Goal: Entertainment & Leisure: Consume media (video, audio)

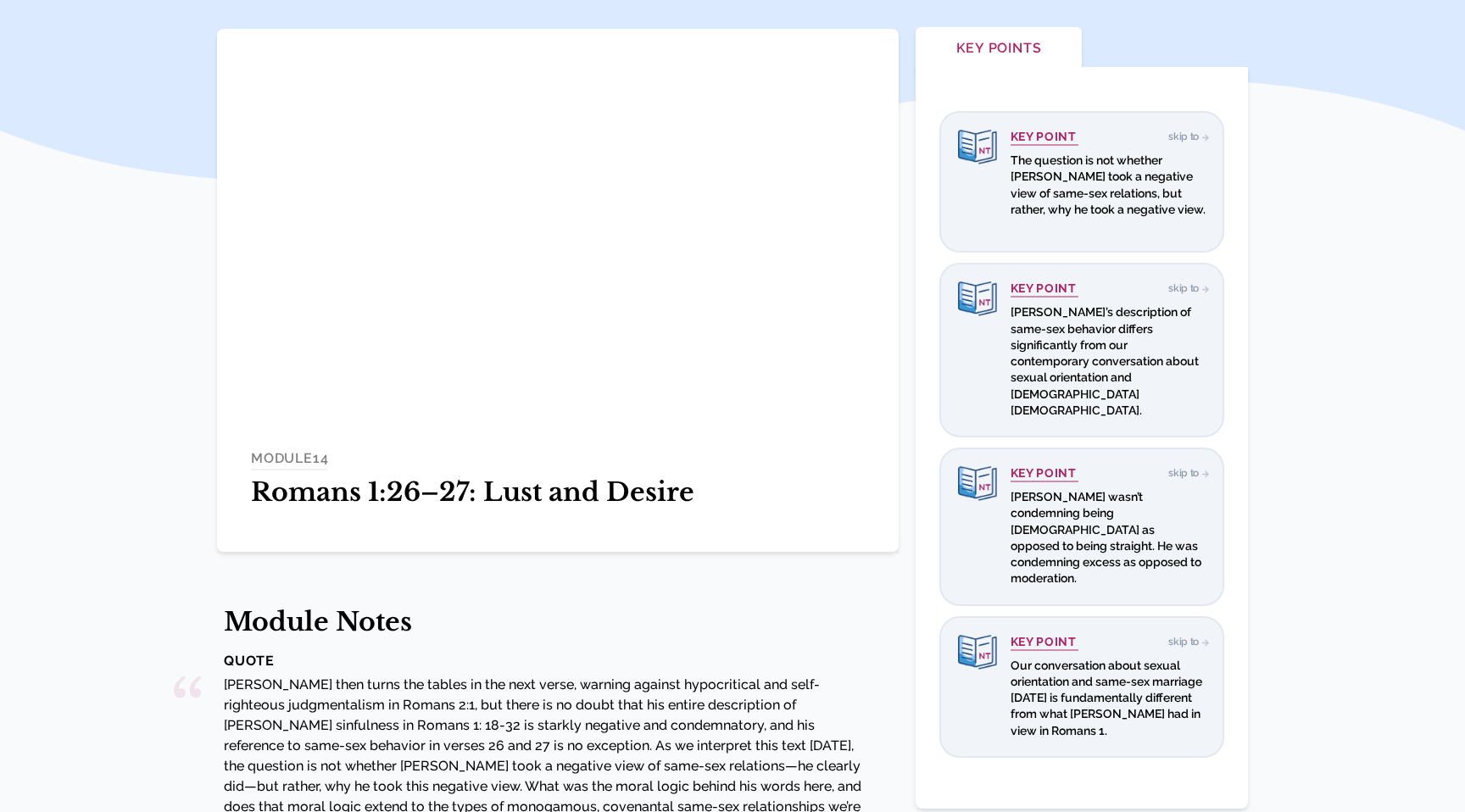
scroll to position [263, 0]
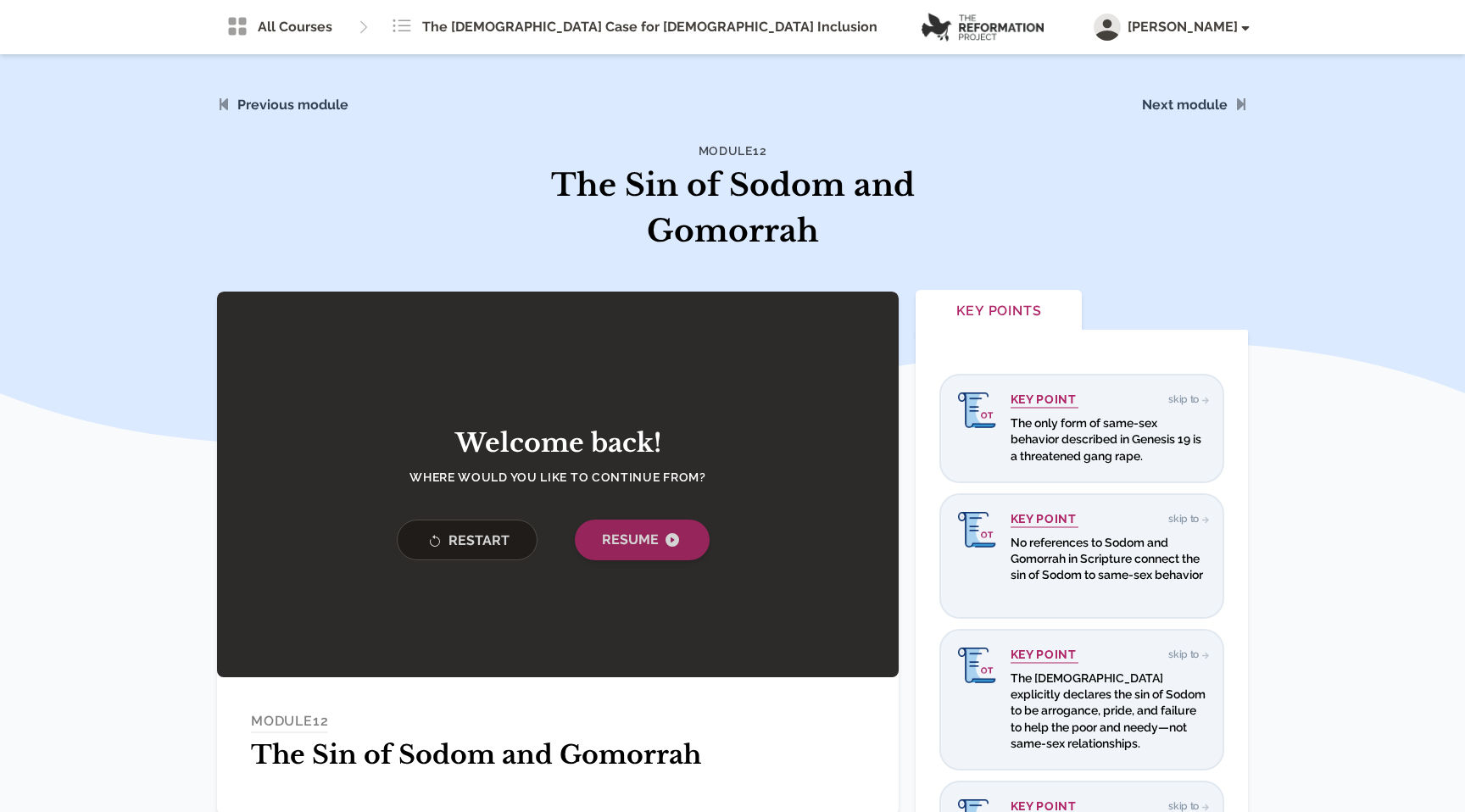
click at [658, 543] on span "Resume" at bounding box center [642, 540] width 80 height 20
click at [671, 537] on icon "button" at bounding box center [672, 540] width 14 height 14
click at [656, 556] on button "Resume" at bounding box center [642, 540] width 135 height 41
